Goal: Check status: Check status

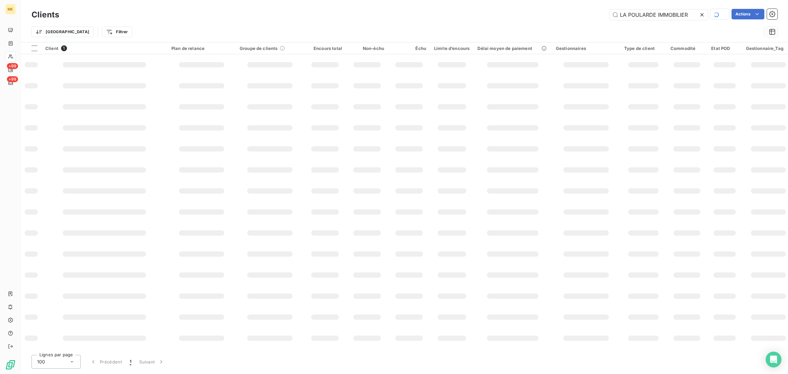
type input "LA POULARDE IMMOBILIER"
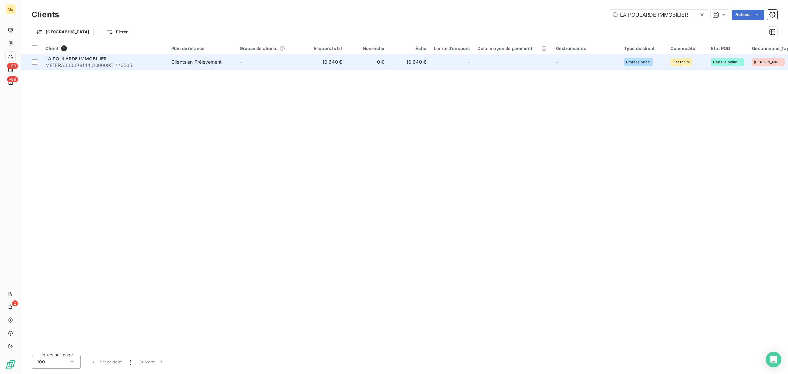
click at [301, 63] on td "-" at bounding box center [270, 62] width 68 height 16
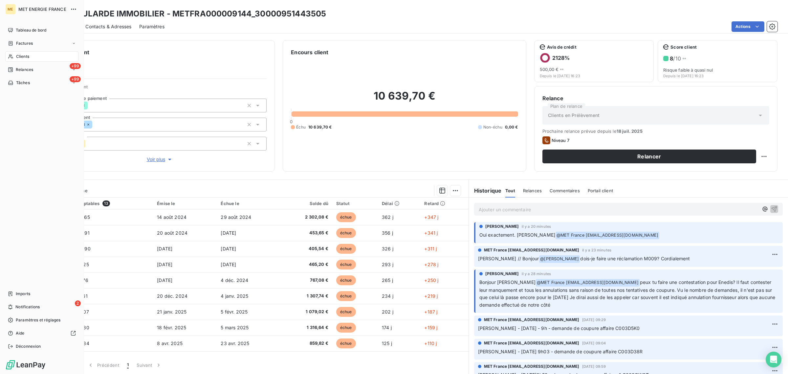
click at [12, 54] on icon at bounding box center [11, 56] width 6 height 5
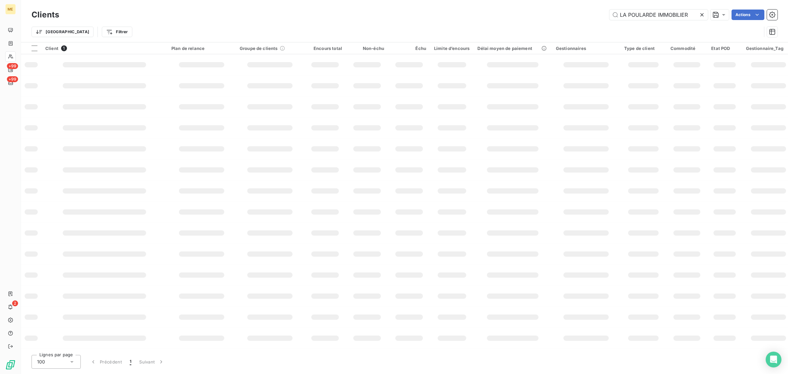
click at [701, 14] on icon at bounding box center [702, 14] width 3 height 3
click at [642, 14] on input "text" at bounding box center [659, 15] width 99 height 11
paste input "ANCRE"
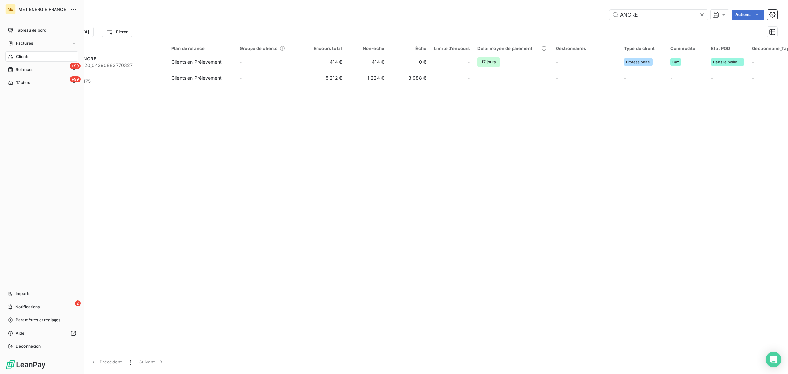
click at [12, 58] on icon at bounding box center [11, 56] width 6 height 5
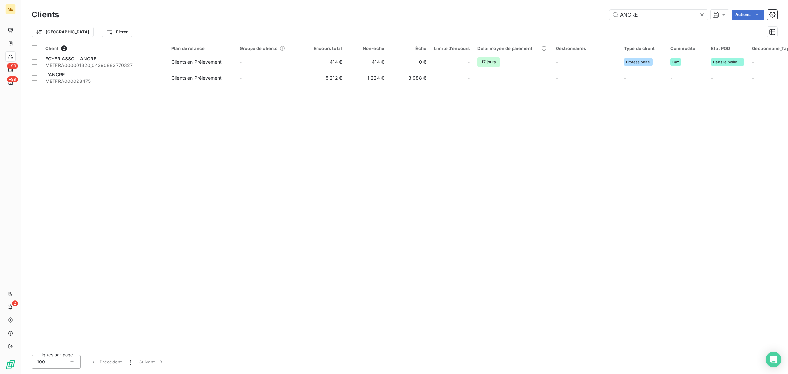
click at [5, 55] on div at bounding box center [10, 56] width 11 height 11
drag, startPoint x: 669, startPoint y: 18, endPoint x: 442, endPoint y: 18, distance: 227.0
click at [502, 18] on div "ANCRE Actions" at bounding box center [422, 15] width 711 height 11
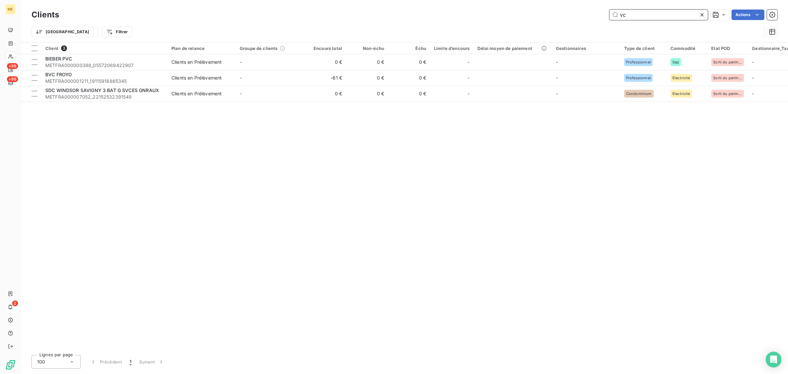
type input "v"
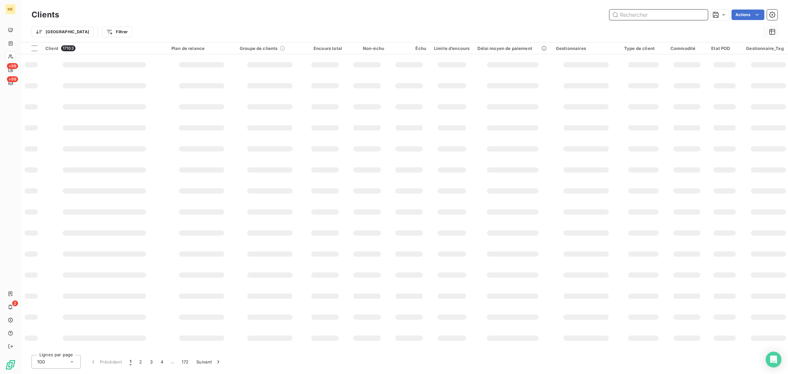
paste input "METFRA000017101"
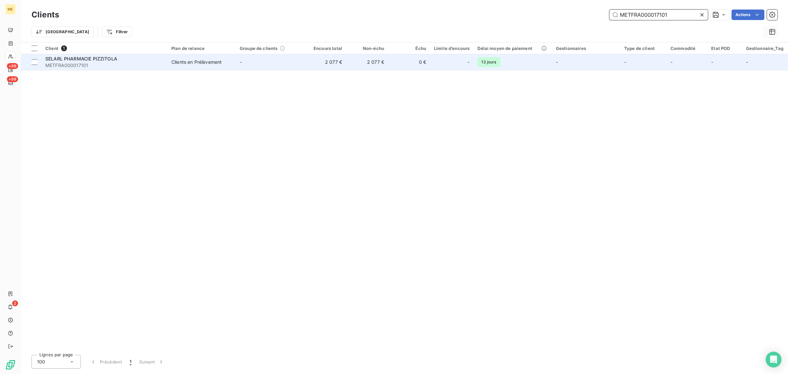
type input "METFRA000017101"
click at [314, 64] on td "2 077 €" at bounding box center [325, 62] width 42 height 16
